Goal: Information Seeking & Learning: Learn about a topic

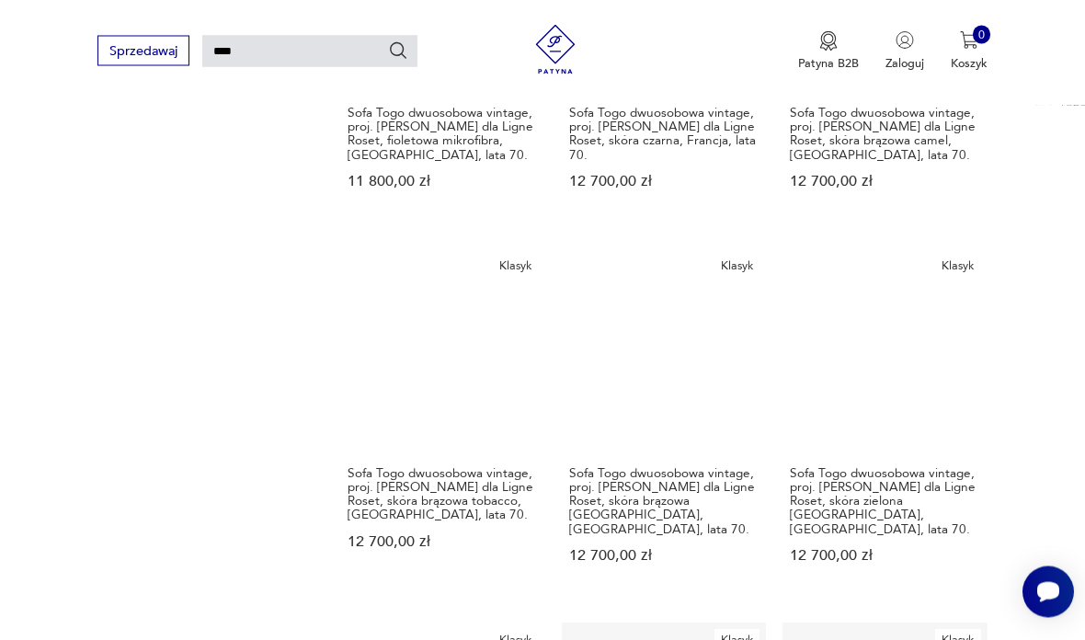
scroll to position [1200, 0]
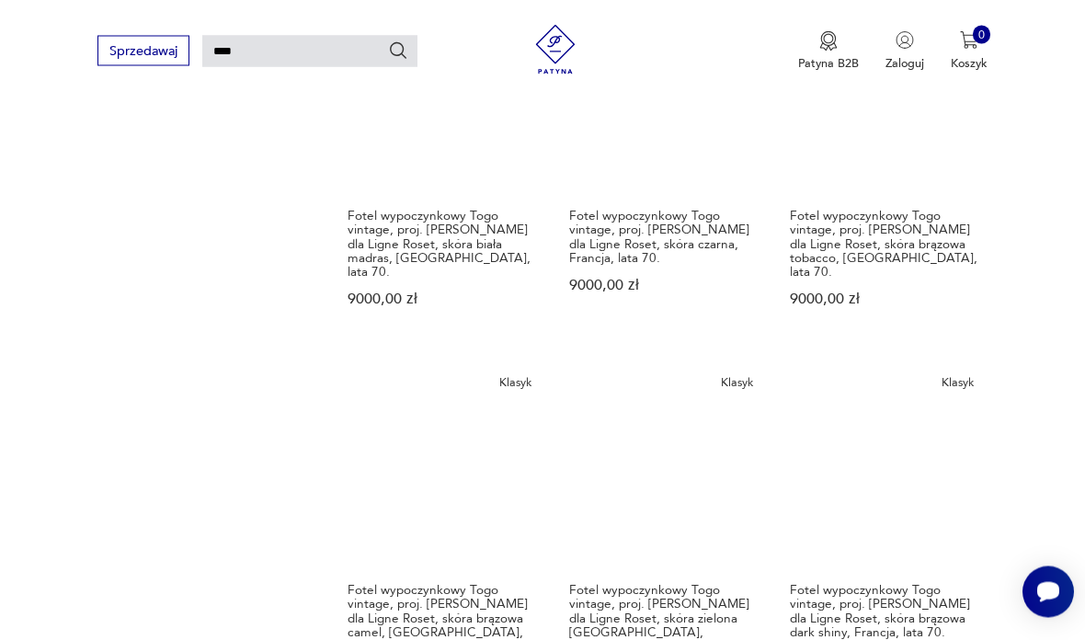
scroll to position [1111, 0]
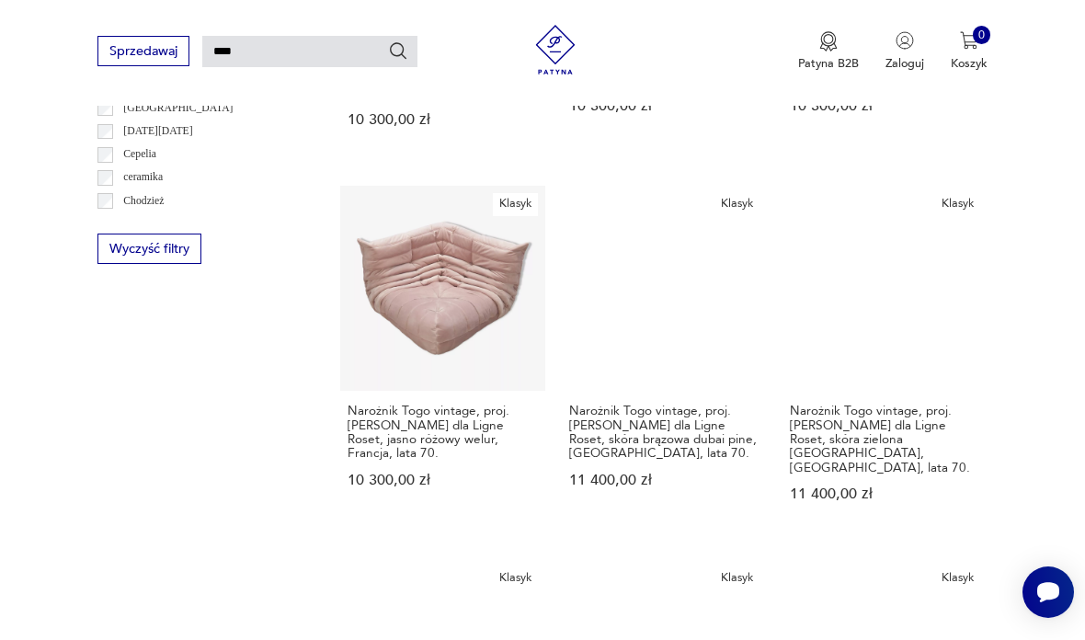
scroll to position [931, 0]
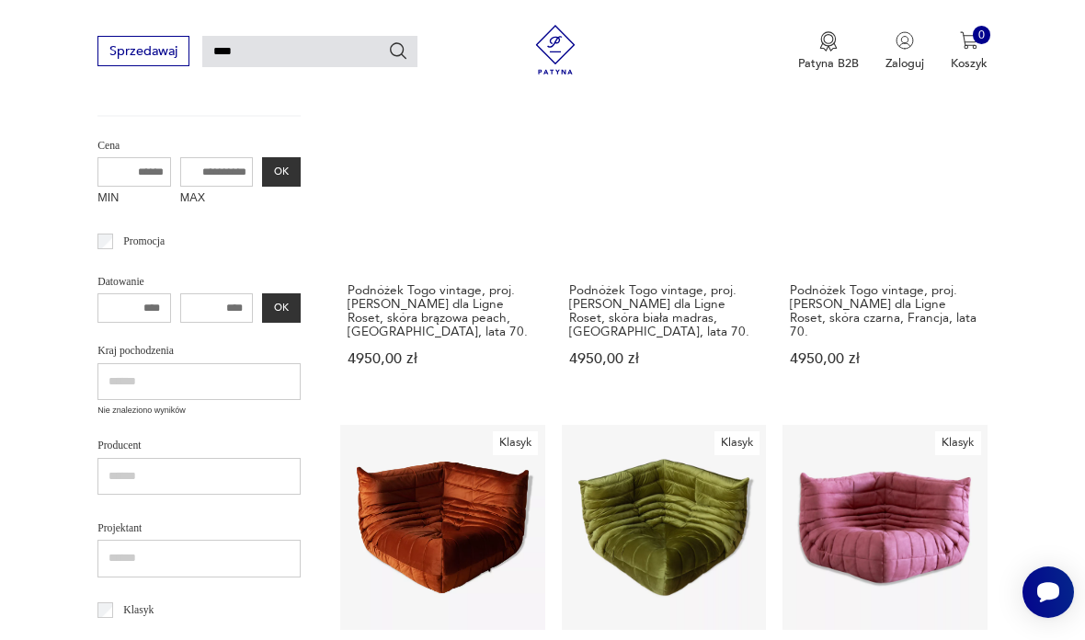
scroll to position [45, 0]
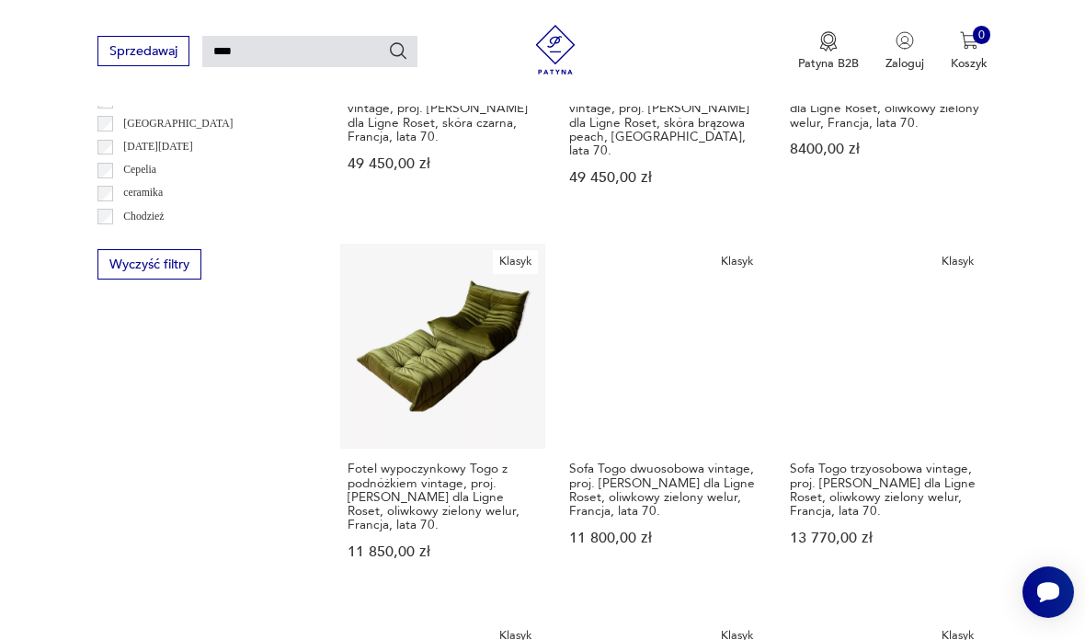
scroll to position [922, 0]
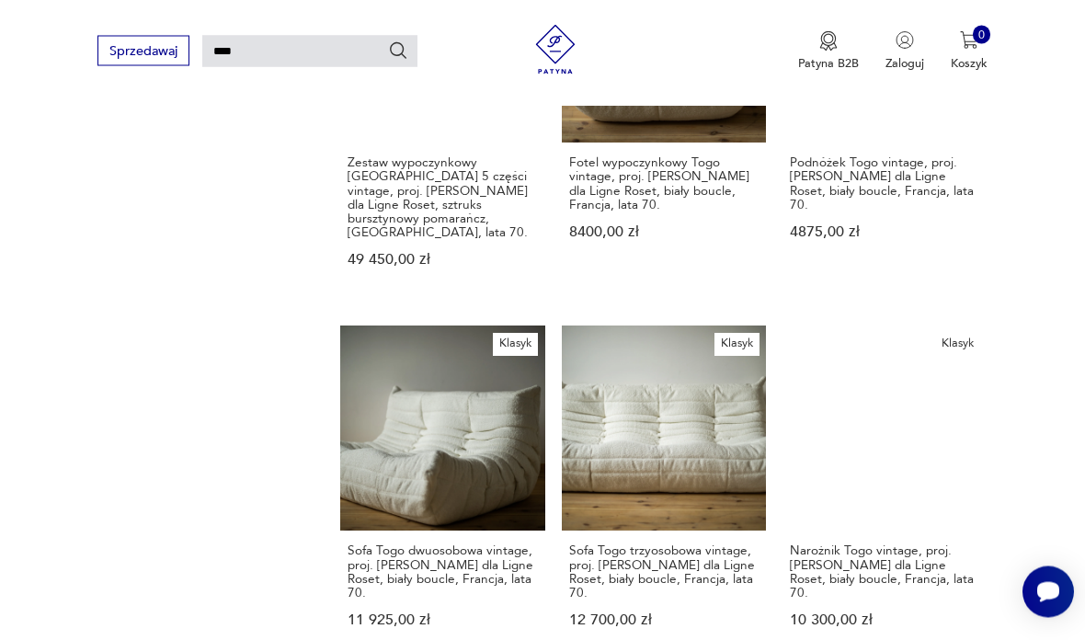
scroll to position [1235, 0]
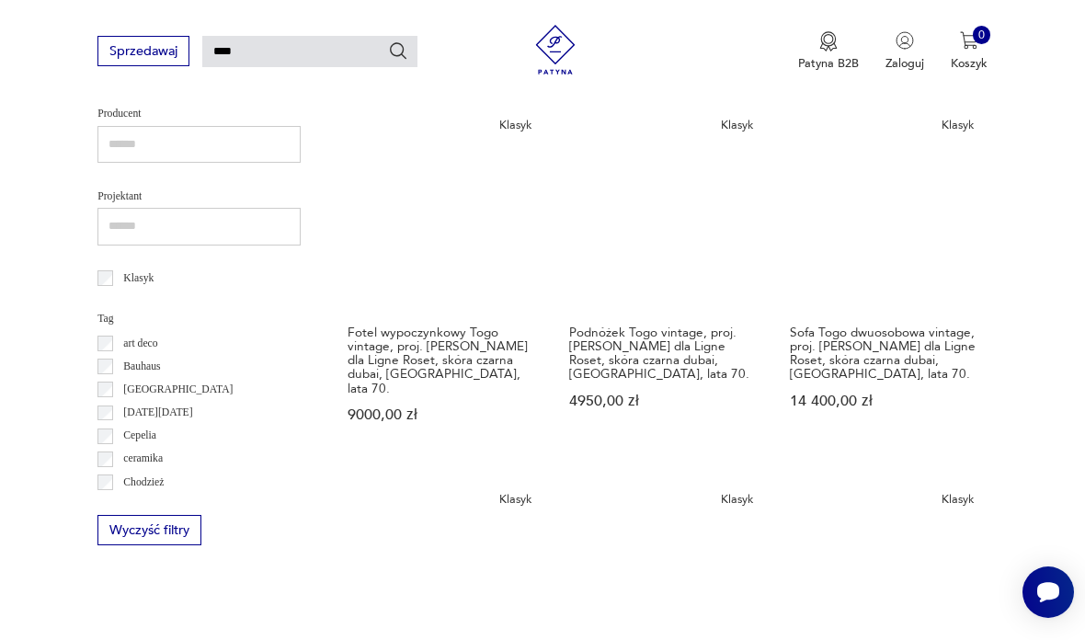
scroll to position [654, 0]
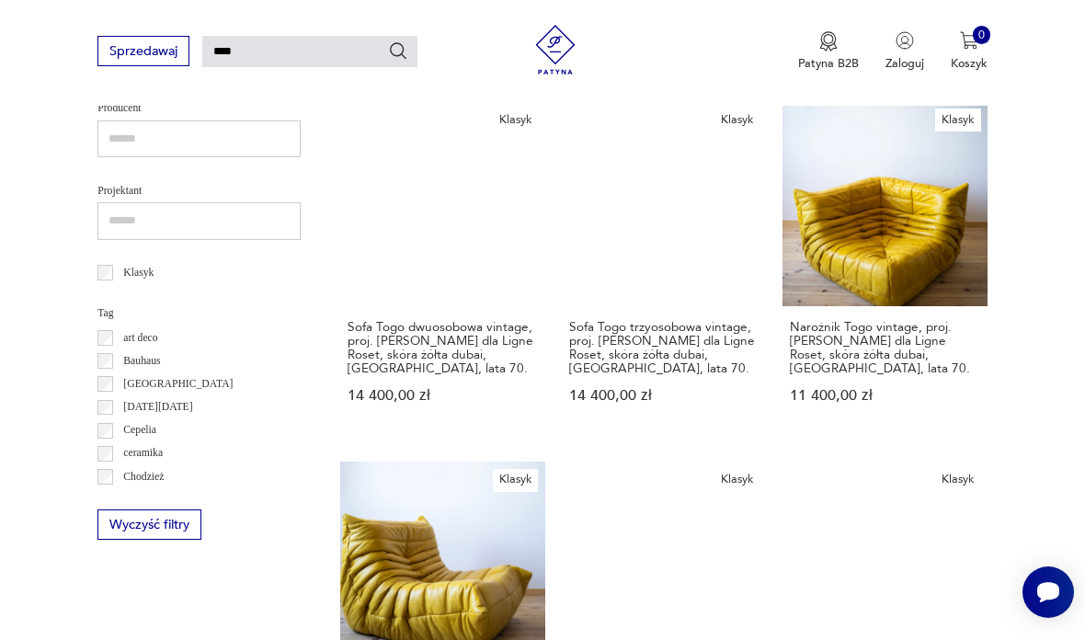
scroll to position [947, 0]
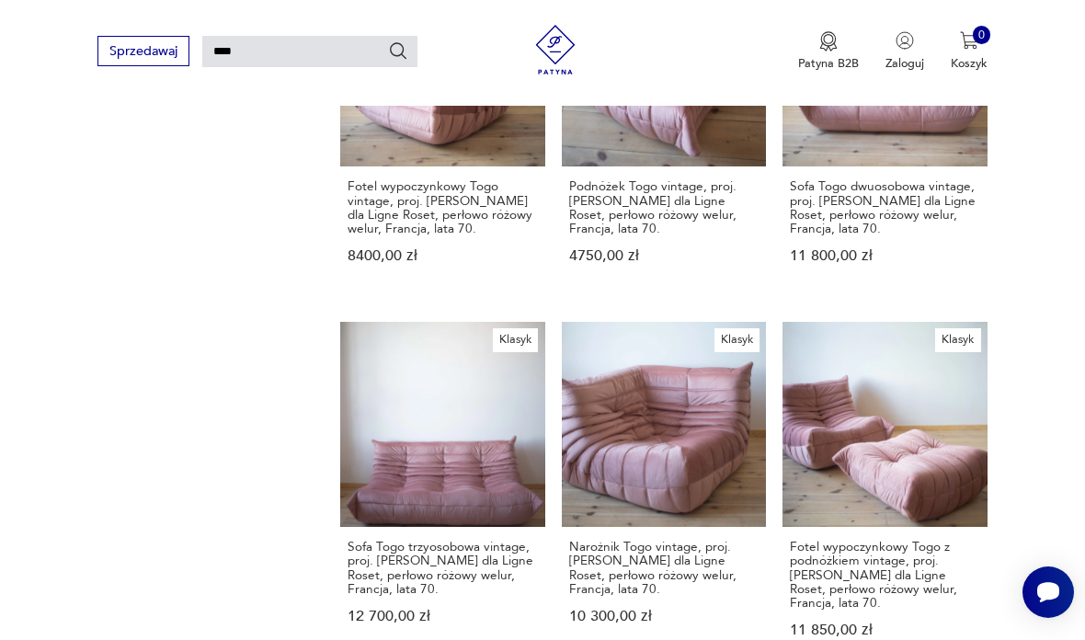
scroll to position [1228, 0]
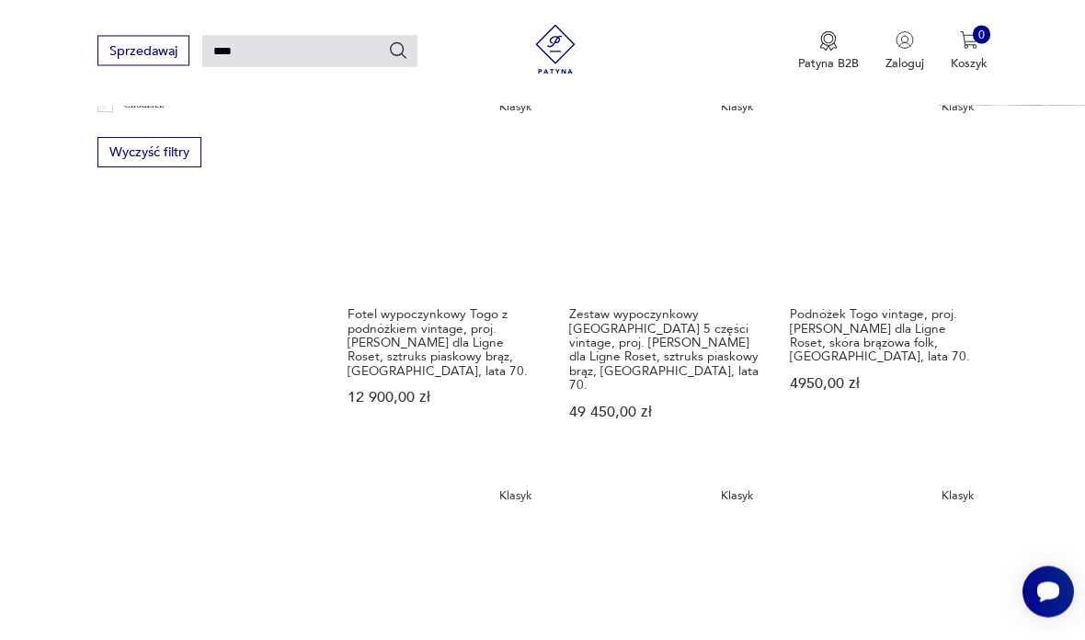
scroll to position [1026, 0]
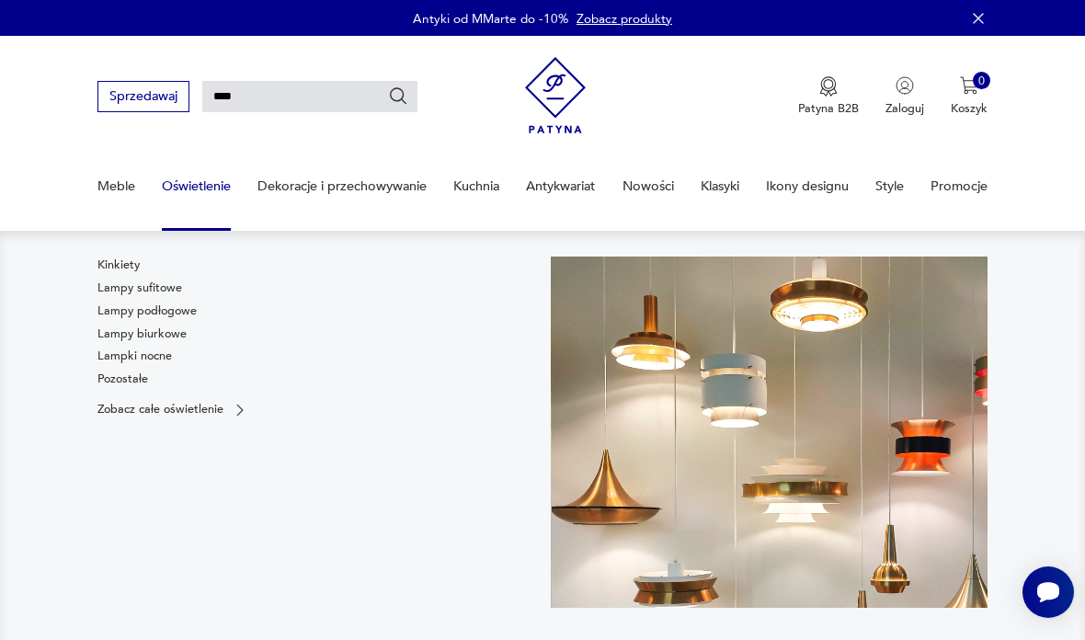
click at [211, 413] on p "Zobacz całe oświetlenie" at bounding box center [160, 410] width 126 height 11
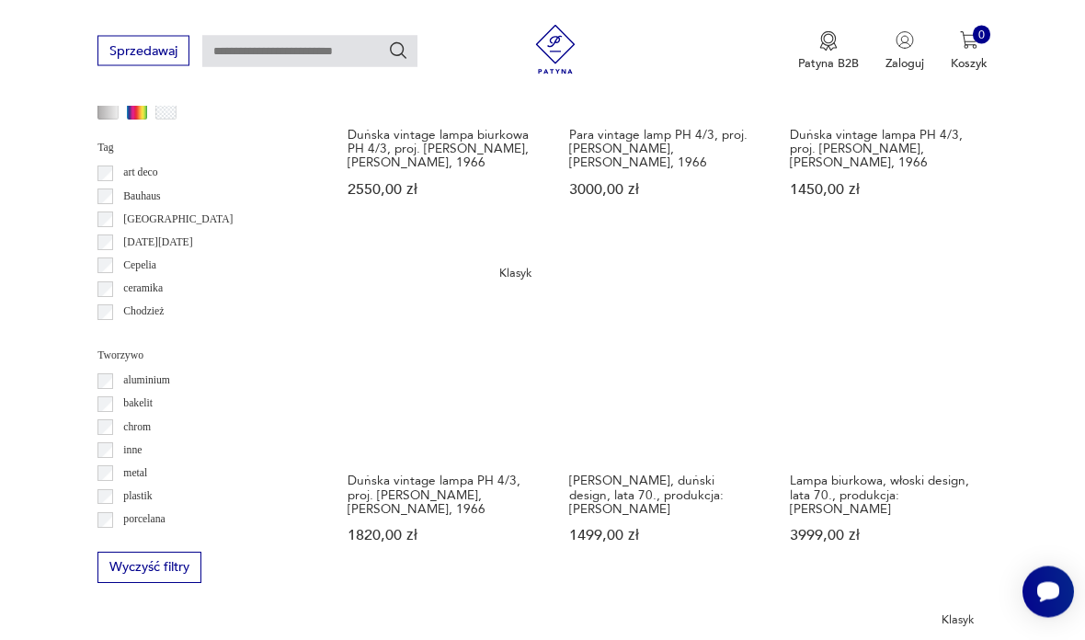
scroll to position [1495, 0]
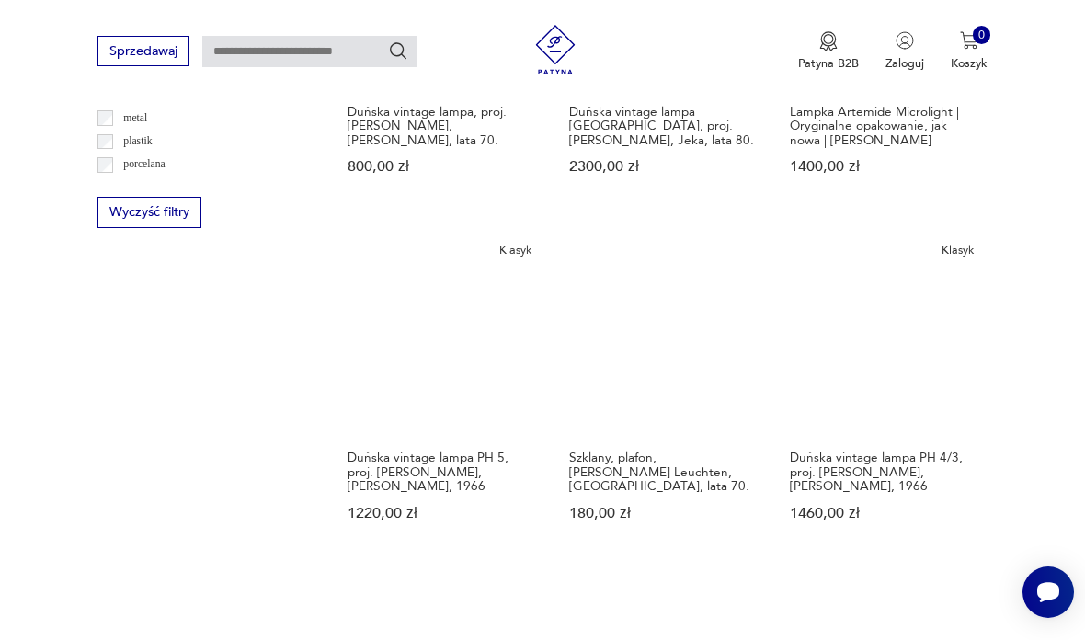
scroll to position [1777, 0]
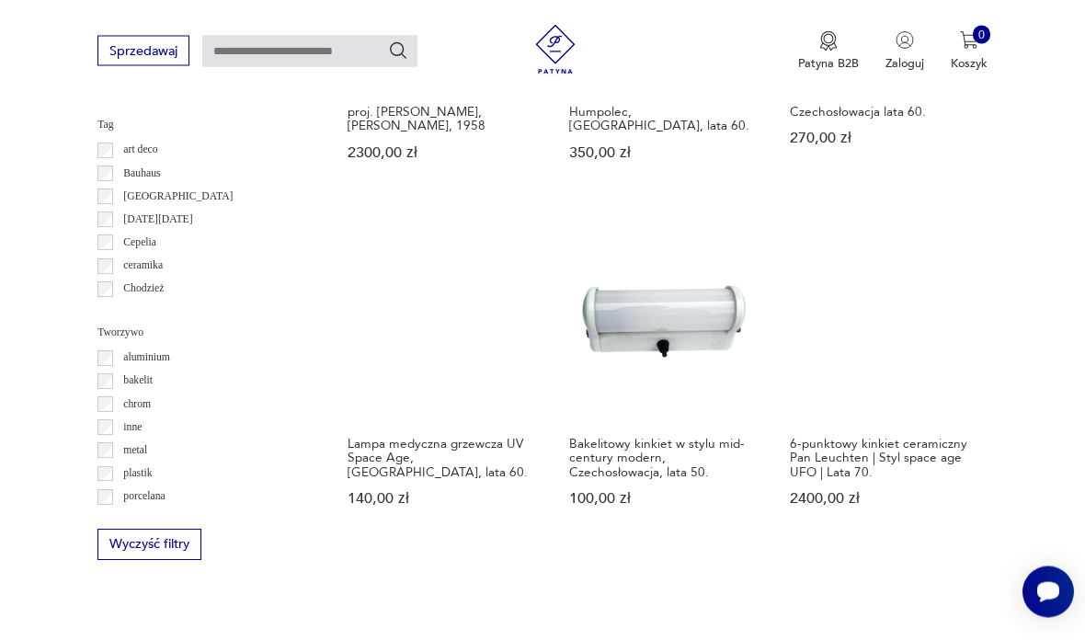
scroll to position [1572, 0]
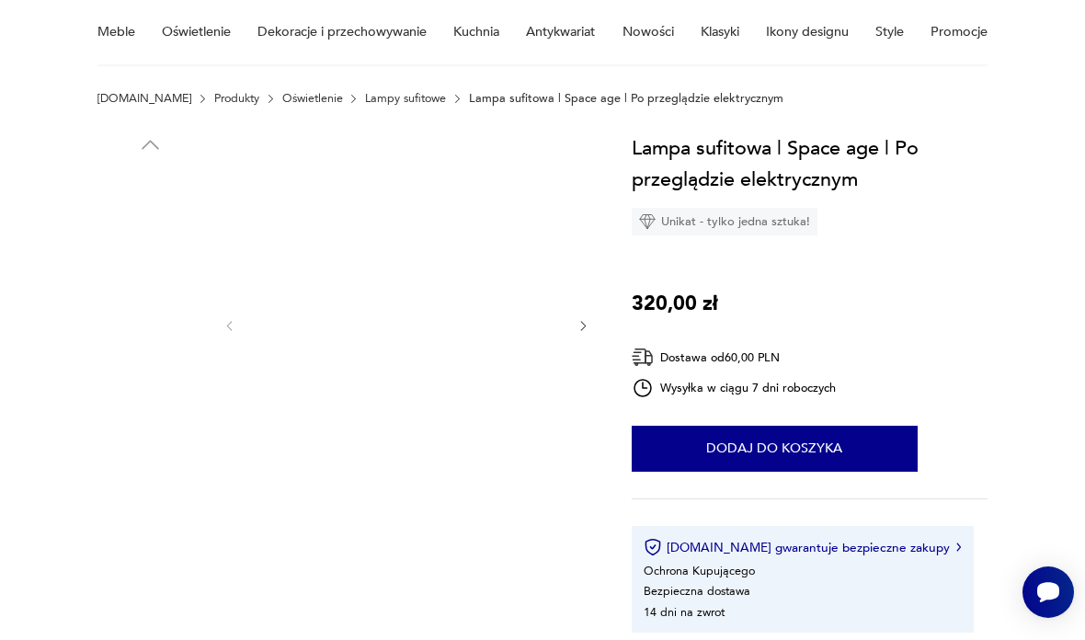
click at [149, 319] on img at bounding box center [149, 335] width 105 height 105
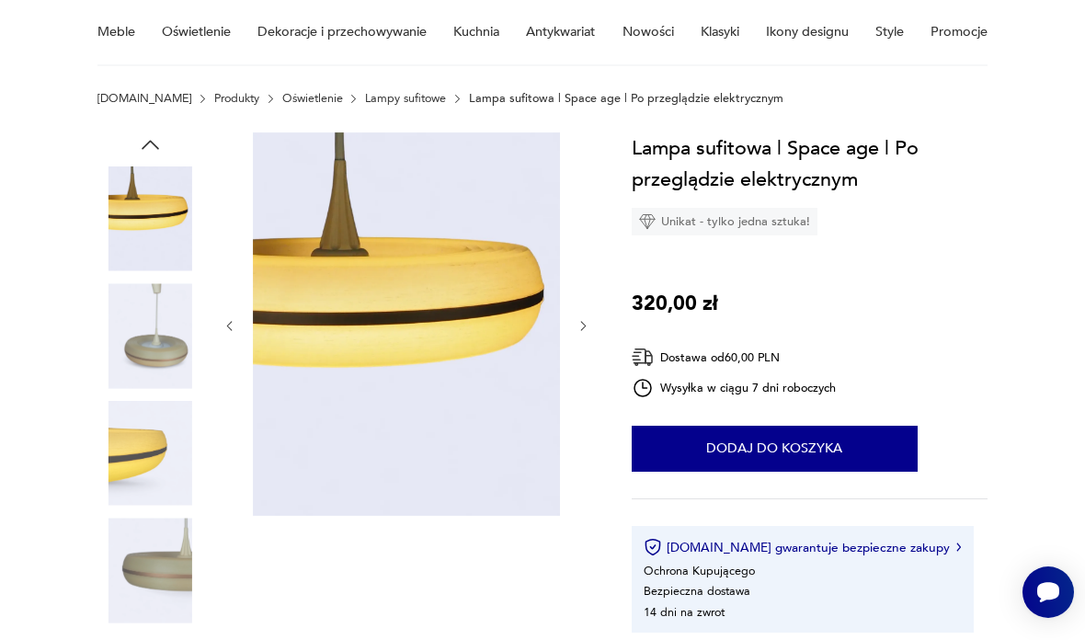
click at [175, 347] on img at bounding box center [149, 335] width 105 height 105
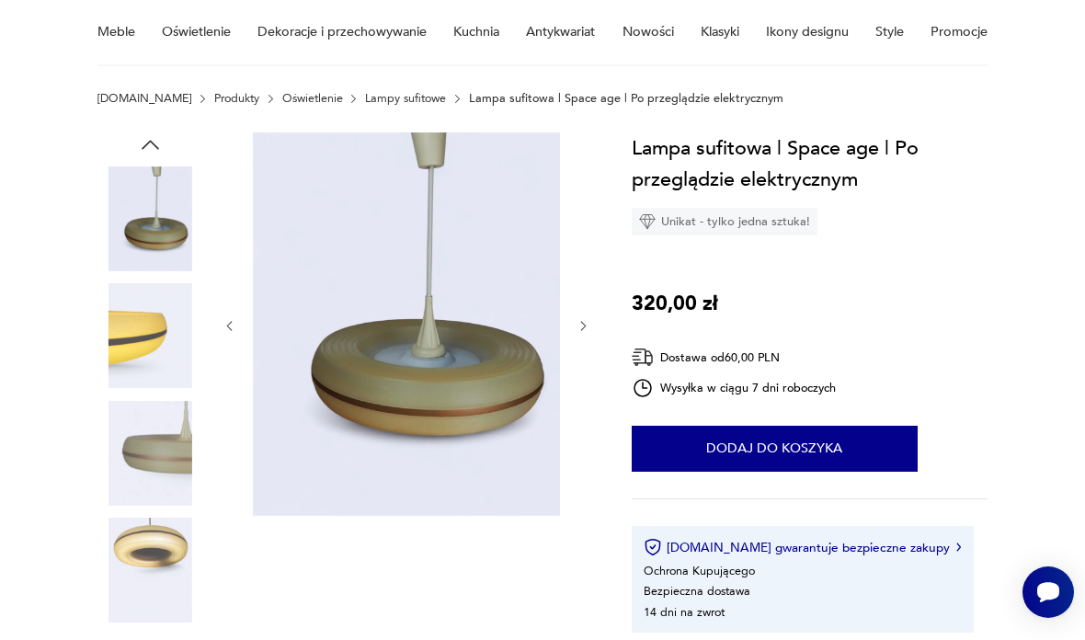
click at [155, 363] on img at bounding box center [149, 335] width 105 height 105
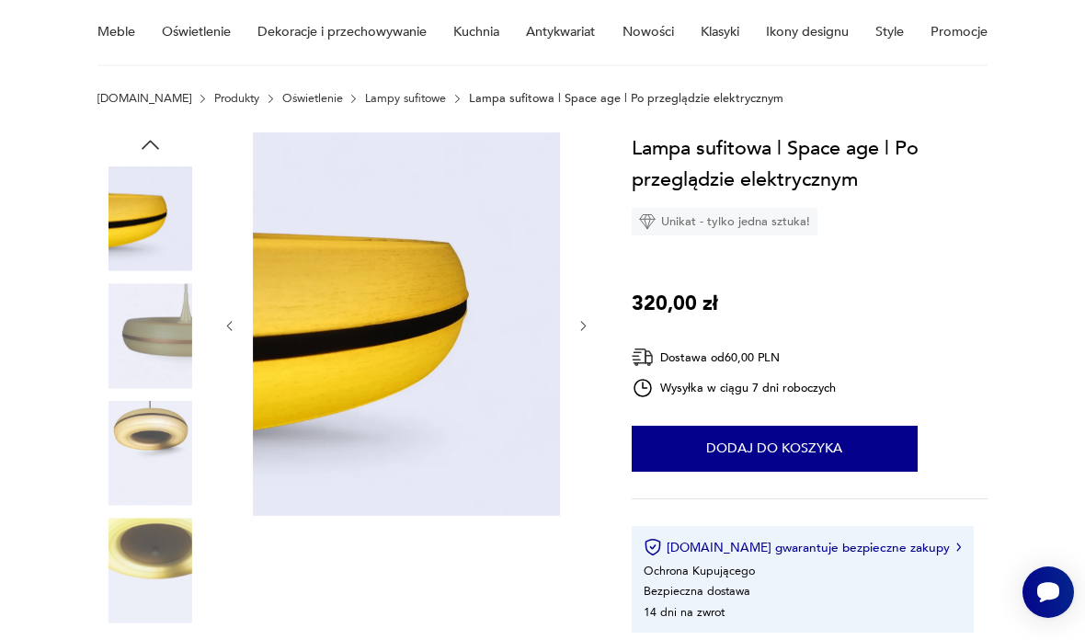
click at [159, 543] on img at bounding box center [149, 570] width 105 height 105
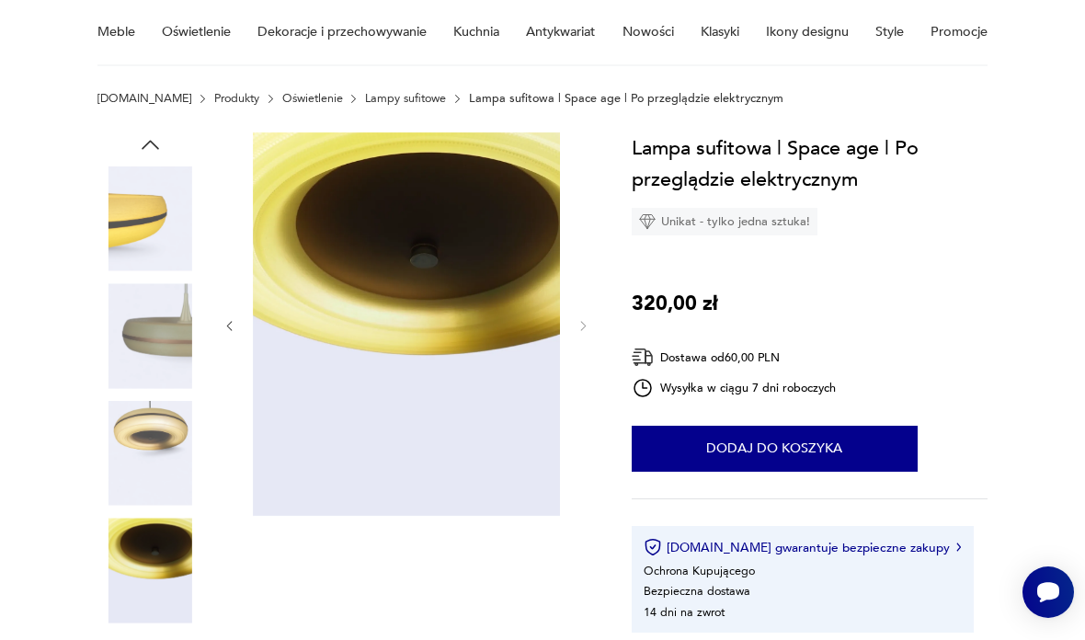
click at [161, 410] on img at bounding box center [149, 453] width 105 height 105
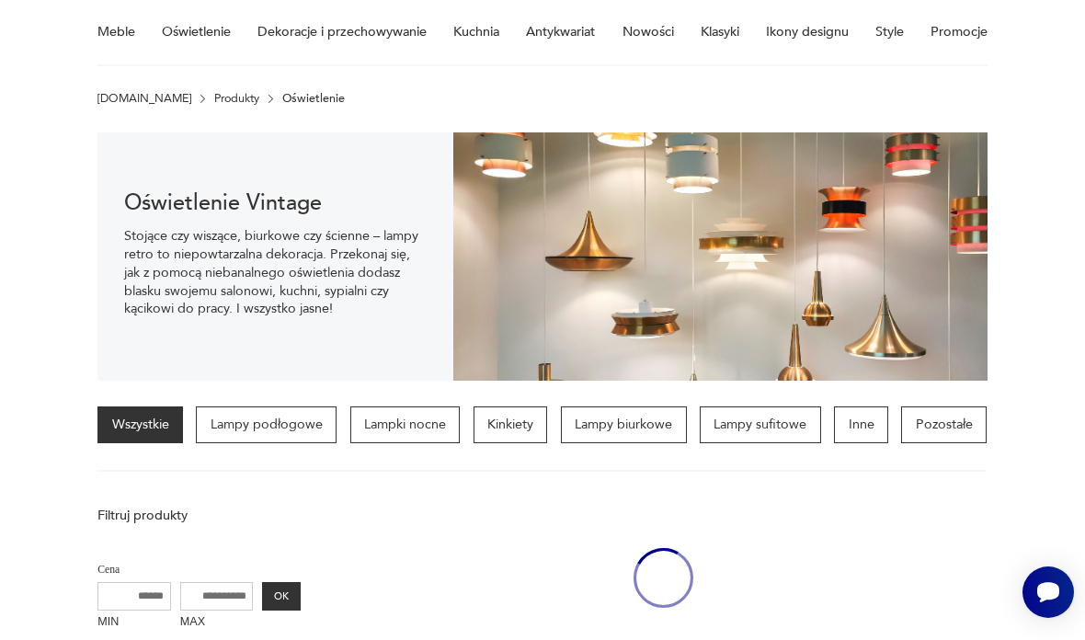
scroll to position [1645, 0]
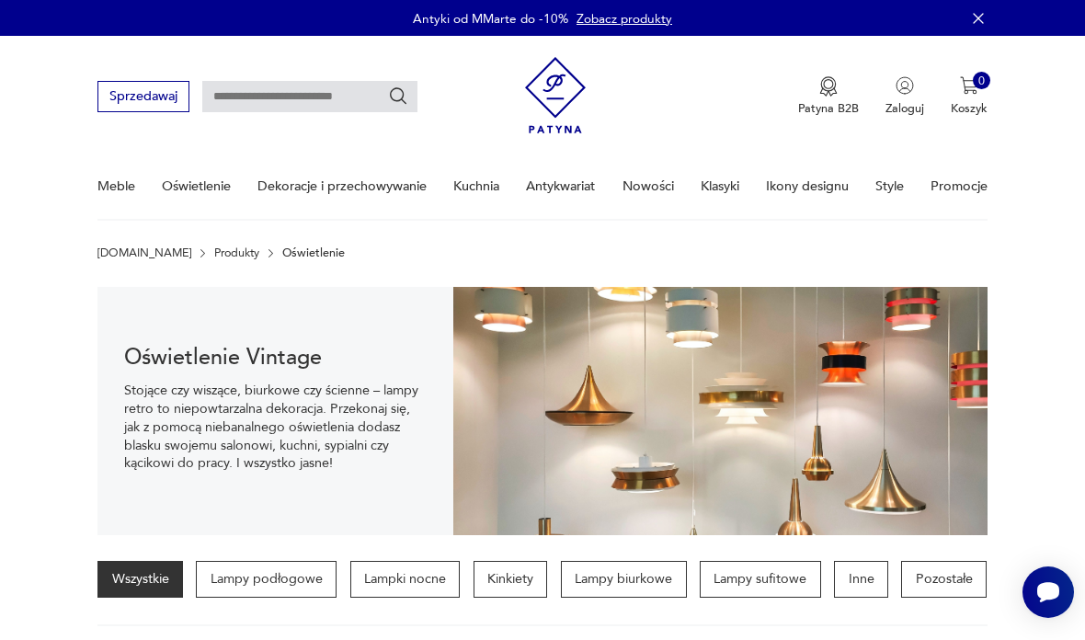
click at [737, 188] on link "Klasyki" at bounding box center [720, 186] width 39 height 63
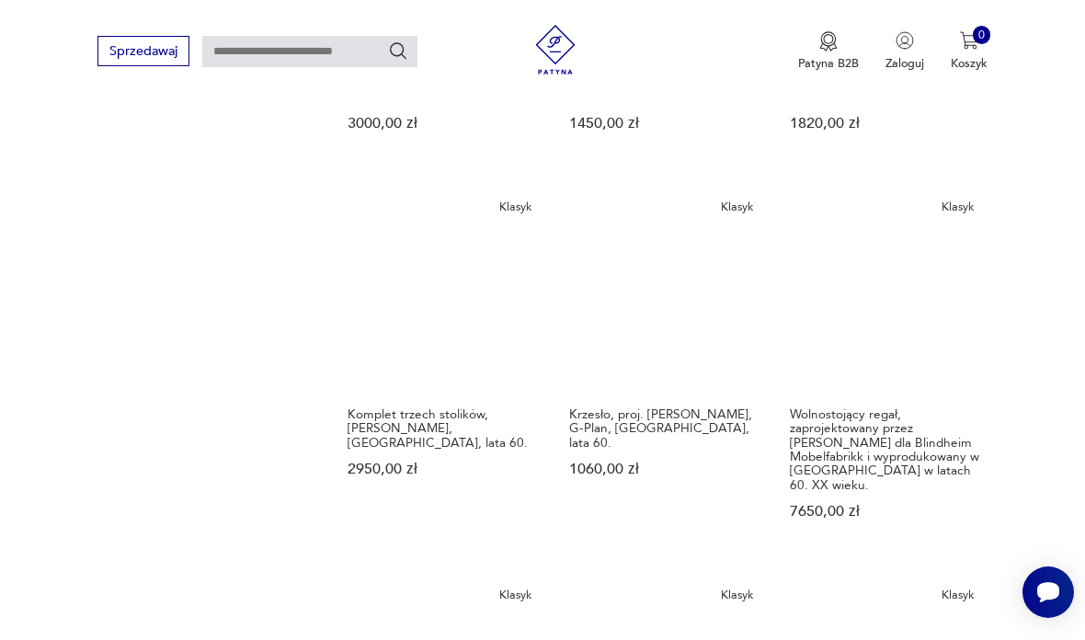
scroll to position [1303, 0]
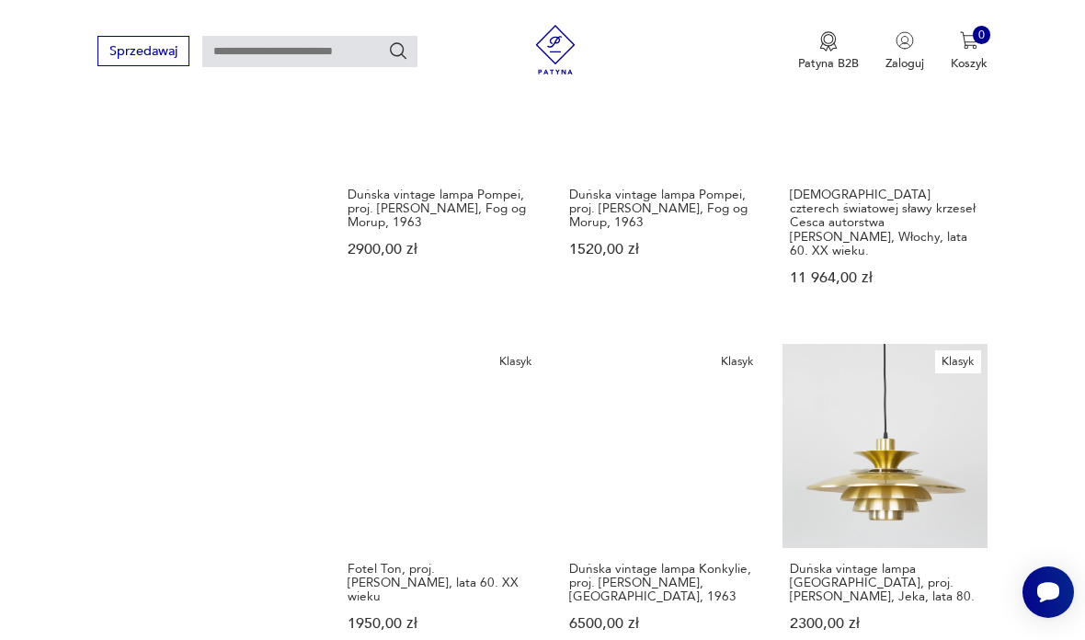
scroll to position [1144, 0]
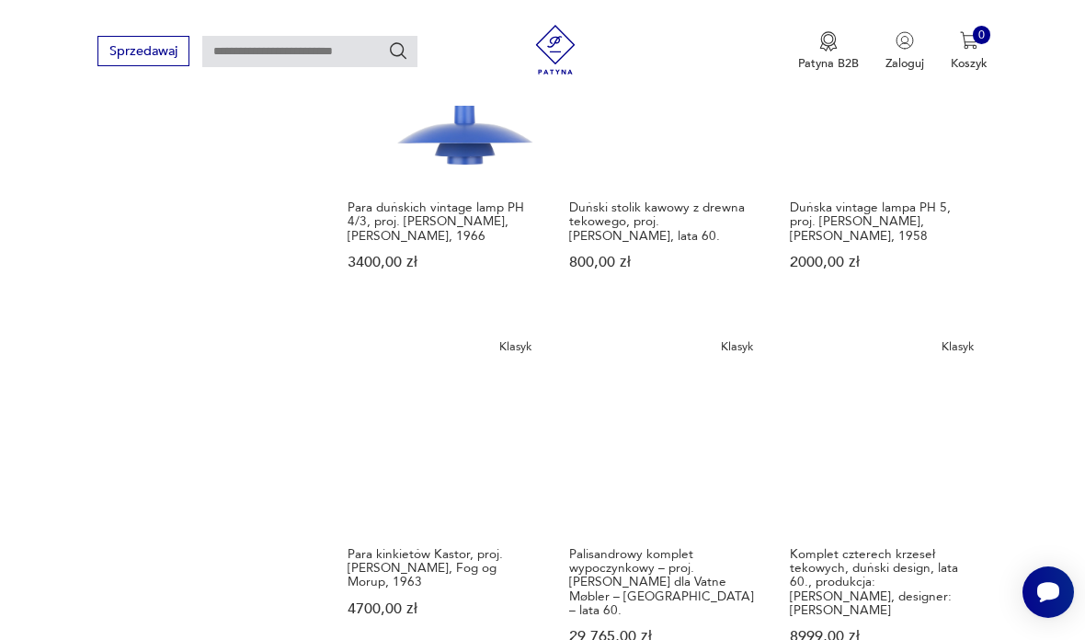
scroll to position [1105, 0]
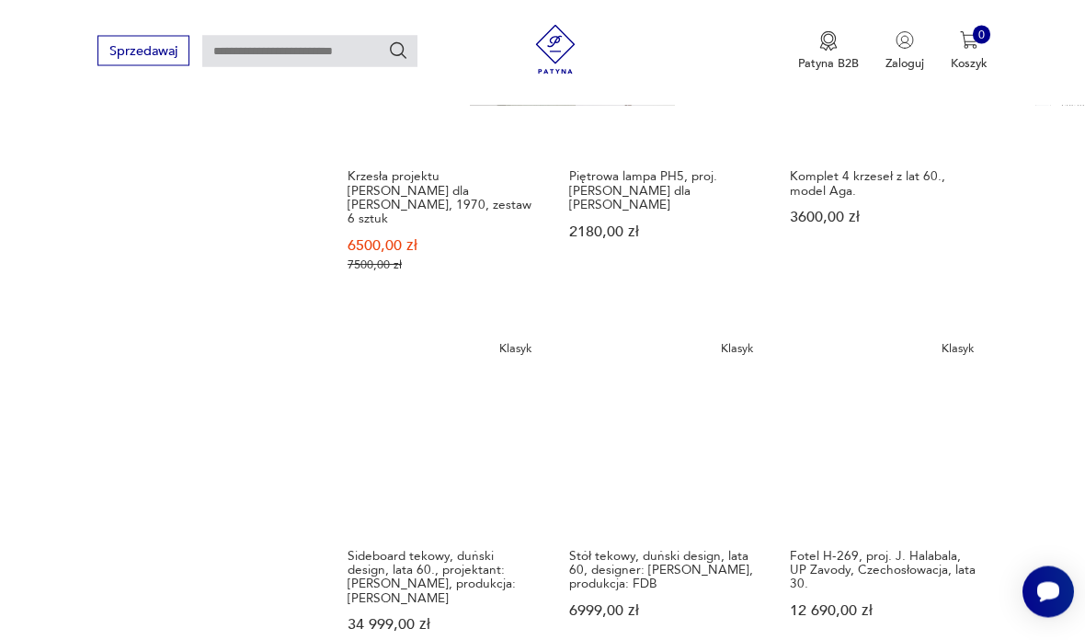
scroll to position [1290, 0]
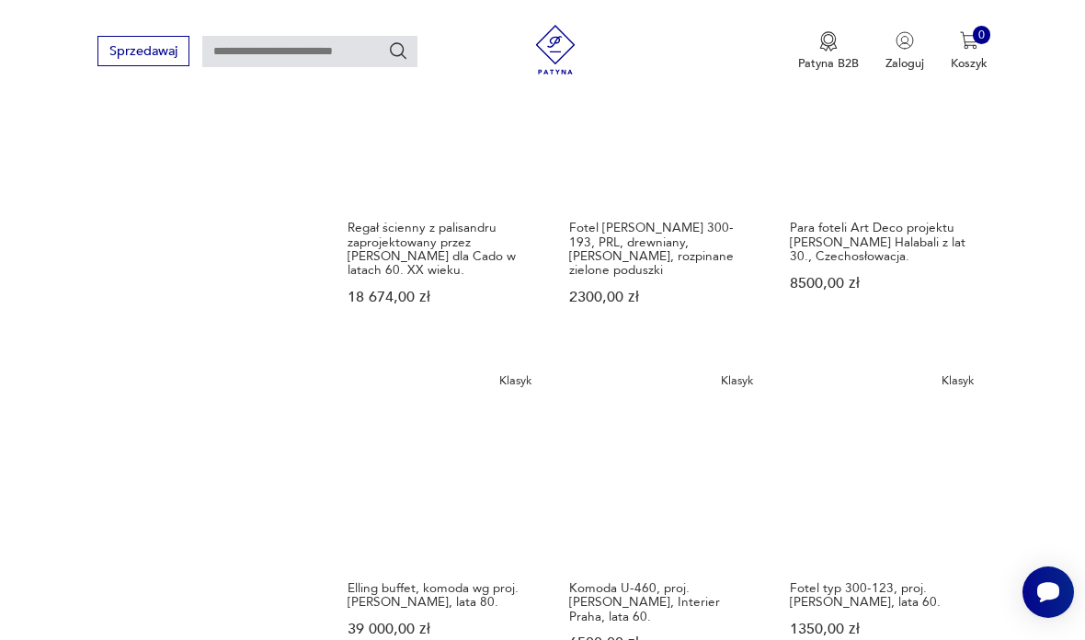
scroll to position [1122, 0]
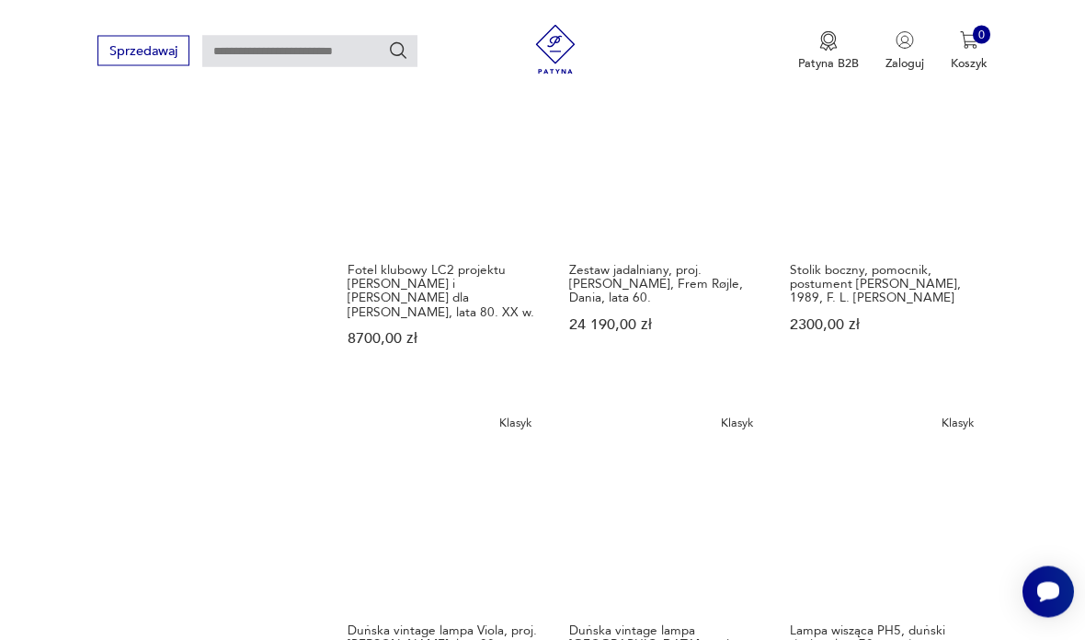
scroll to position [1121, 0]
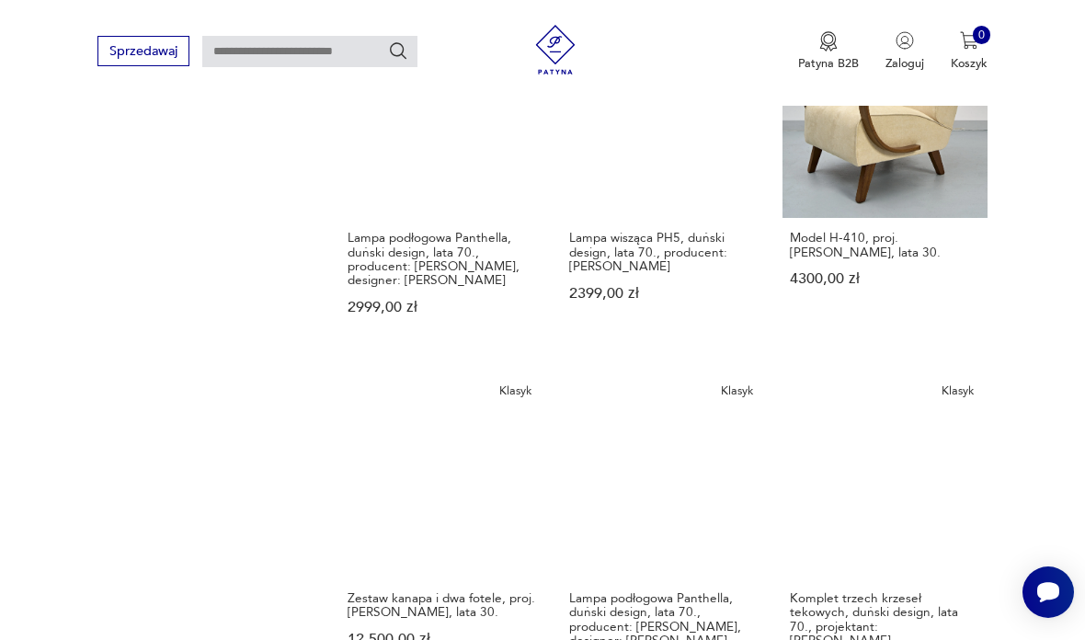
scroll to position [1130, 0]
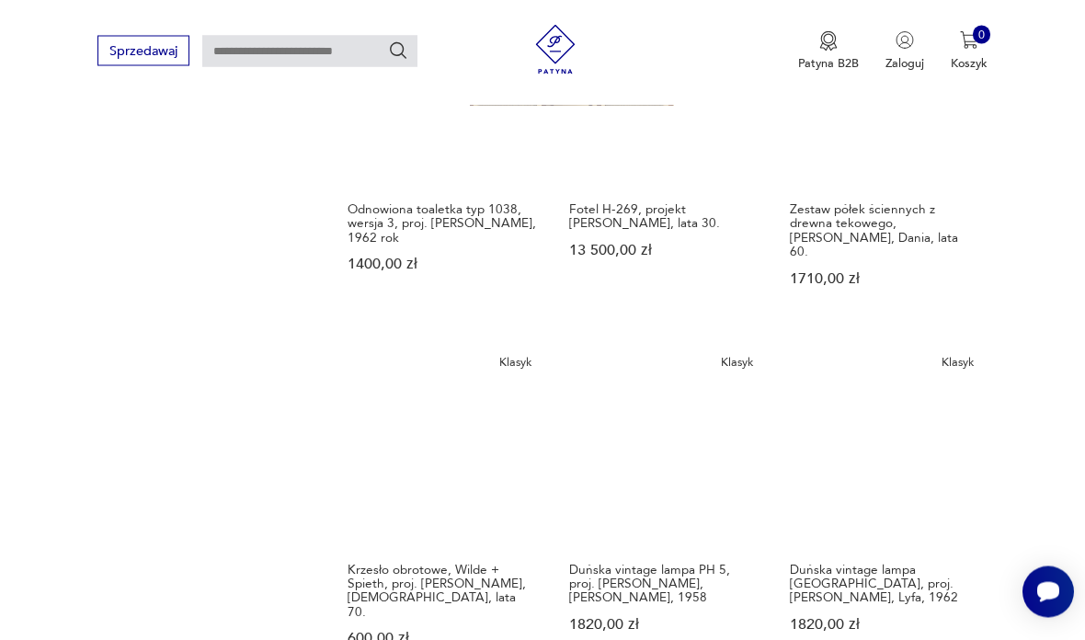
scroll to position [1135, 0]
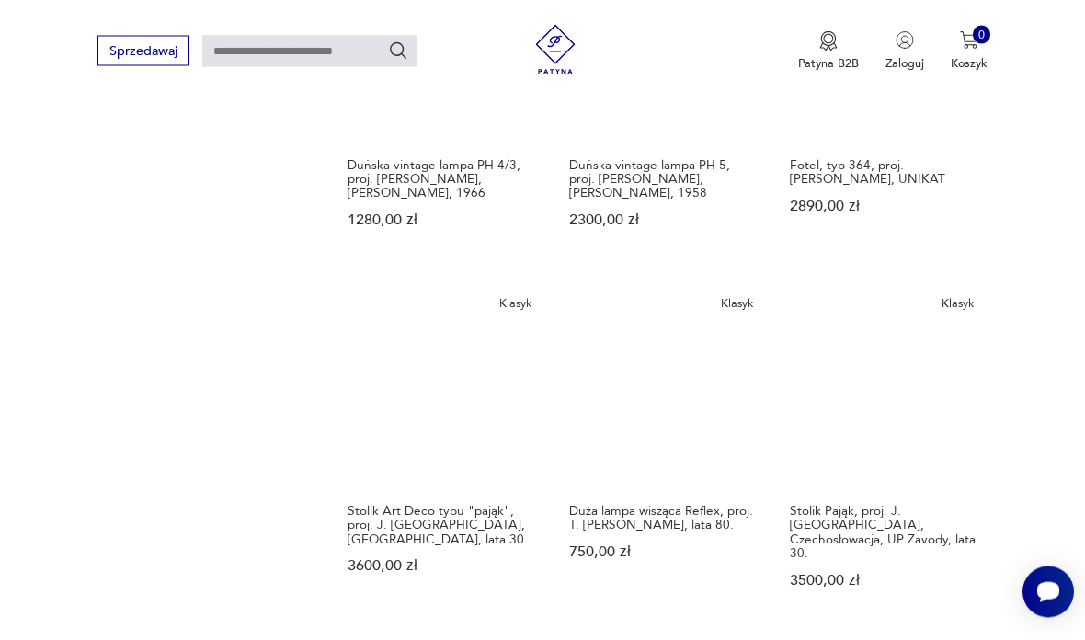
scroll to position [1202, 0]
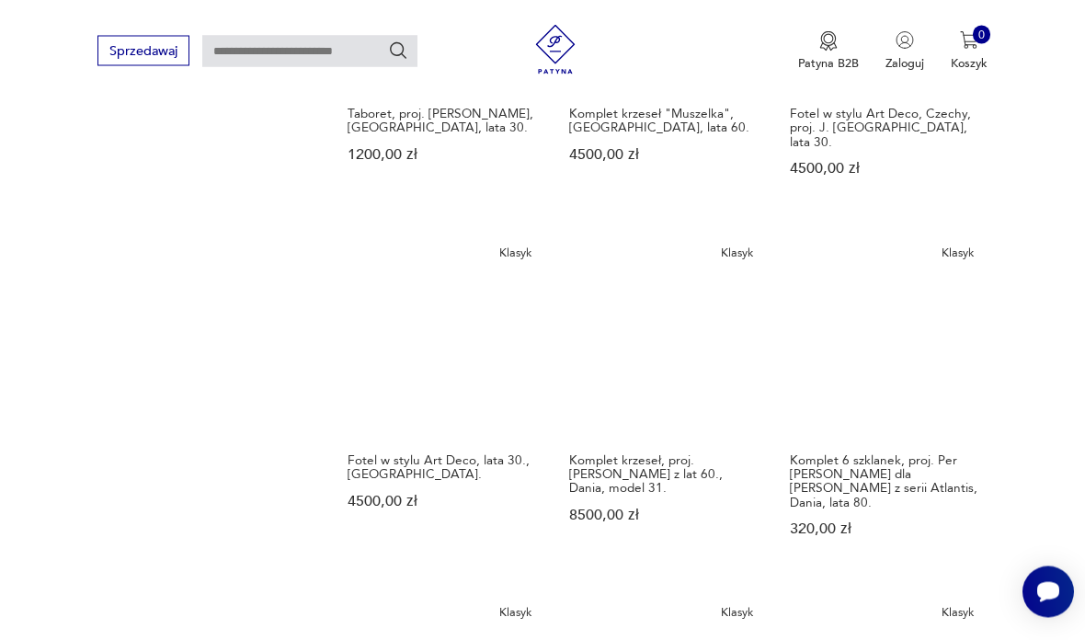
scroll to position [1189, 0]
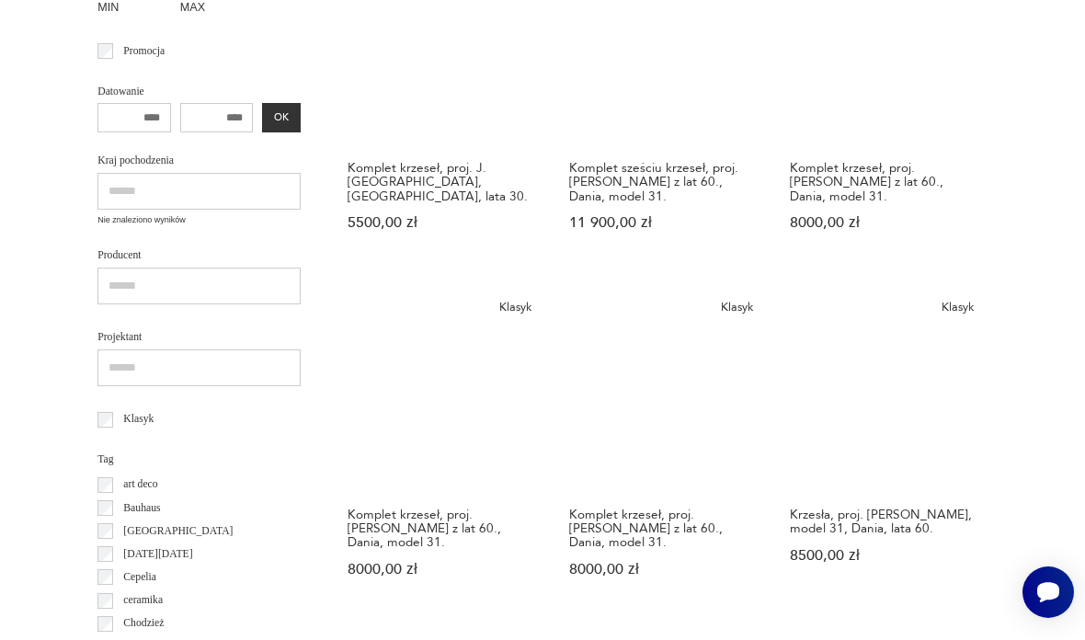
scroll to position [49, 0]
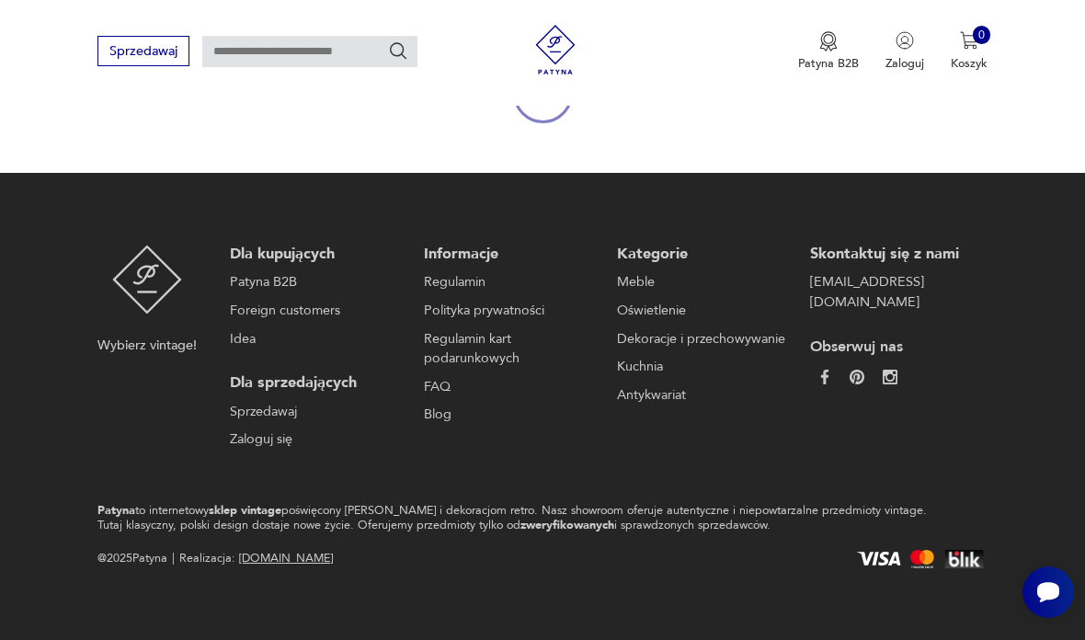
scroll to position [228, 0]
